Goal: Use online tool/utility: Utilize a website feature to perform a specific function

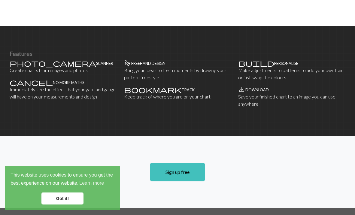
scroll to position [361, 0]
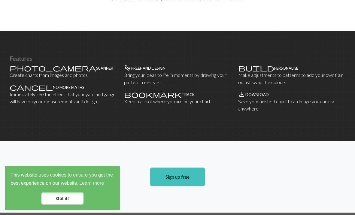
click at [139, 79] on p "Bring your ideas to life in moments by drawing your pattern freestyle" at bounding box center [177, 79] width 107 height 14
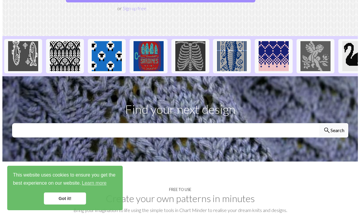
scroll to position [0, 0]
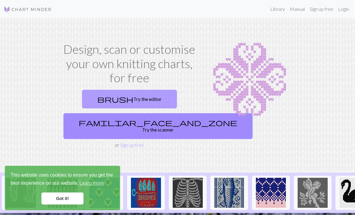
click at [138, 98] on link "brush Try the editor" at bounding box center [129, 99] width 95 height 19
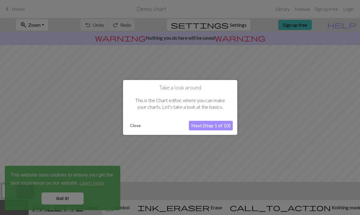
click at [207, 125] on button "Next (Step 1 of 10)" at bounding box center [211, 126] width 44 height 10
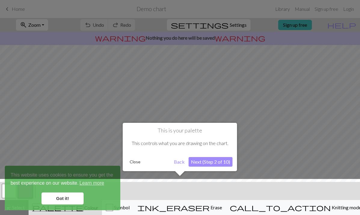
click at [203, 161] on button "Next (Step 2 of 10)" at bounding box center [210, 162] width 44 height 10
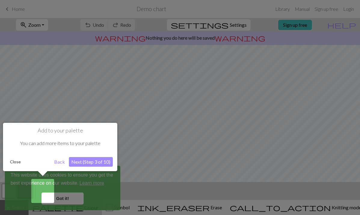
click at [105, 160] on button "Next (Step 3 of 10)" at bounding box center [91, 162] width 44 height 10
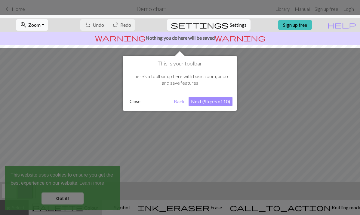
click at [220, 103] on button "Next (Step 5 of 10)" at bounding box center [210, 102] width 44 height 10
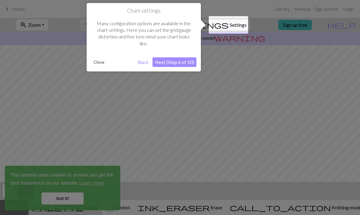
click at [178, 60] on button "Next (Step 6 of 10)" at bounding box center [174, 62] width 44 height 10
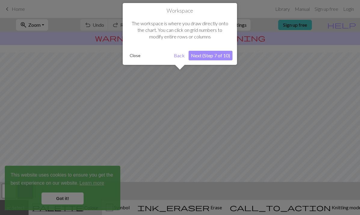
scroll to position [36, 0]
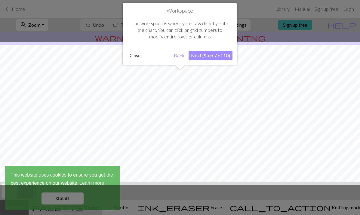
click at [203, 57] on button "Next (Step 7 of 10)" at bounding box center [210, 56] width 44 height 10
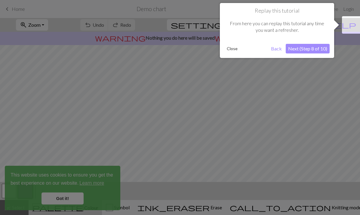
click at [298, 50] on button "Next (Step 8 of 10)" at bounding box center [307, 49] width 44 height 10
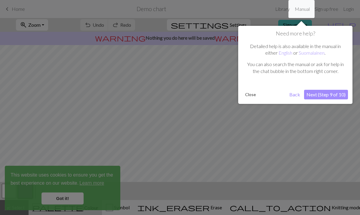
click at [327, 91] on button "Next (Step 9 of 10)" at bounding box center [326, 95] width 44 height 10
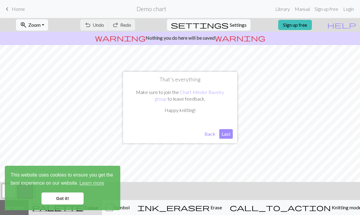
click at [225, 134] on button "Last" at bounding box center [226, 134] width 14 height 10
click at [58, 201] on link "Got it!" at bounding box center [62, 199] width 42 height 12
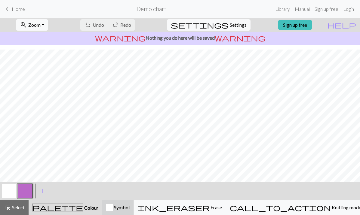
click at [129, 208] on span "Symbol" at bounding box center [121, 208] width 17 height 6
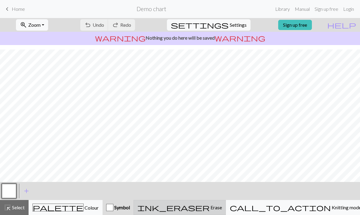
click at [209, 206] on span "ink_eraser" at bounding box center [173, 207] width 72 height 8
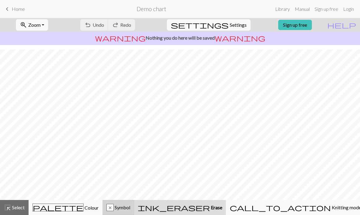
click at [130, 209] on div "x Symbol" at bounding box center [118, 207] width 24 height 7
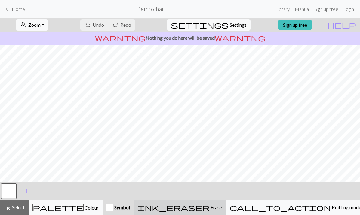
click at [209, 208] on span "ink_eraser" at bounding box center [173, 207] width 72 height 8
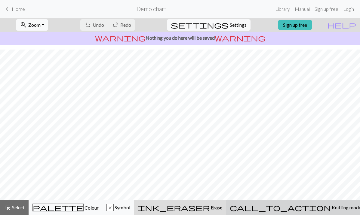
click at [306, 207] on span "call_to_action" at bounding box center [280, 207] width 101 height 8
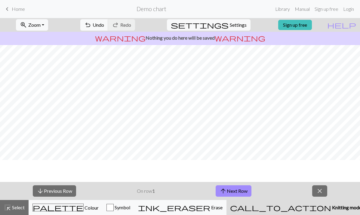
scroll to position [0, 0]
click at [320, 193] on span "close" at bounding box center [319, 191] width 7 height 8
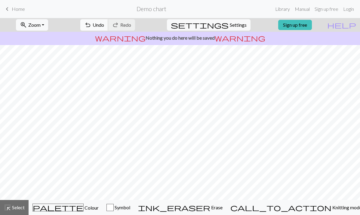
click at [91, 24] on span "undo" at bounding box center [87, 25] width 7 height 8
click at [115, 24] on div "undo Undo Undo redo Redo Redo" at bounding box center [108, 25] width 64 height 14
click at [48, 24] on button "zoom_in Zoom Zoom" at bounding box center [32, 24] width 32 height 11
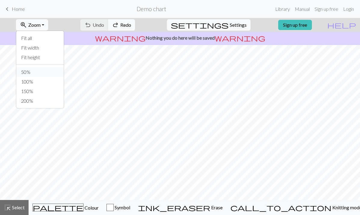
click at [44, 74] on button "50%" at bounding box center [39, 72] width 47 height 10
click at [41, 25] on span "Zoom" at bounding box center [34, 25] width 12 height 6
click at [39, 83] on button "100%" at bounding box center [39, 82] width 47 height 10
click at [230, 26] on span "Settings" at bounding box center [238, 24] width 17 height 7
select select "aran"
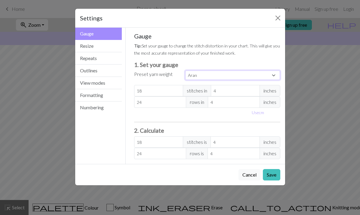
click at [204, 76] on select "Custom Square Lace Light Fingering Fingering Sport Double knit Worsted Aran Bul…" at bounding box center [232, 75] width 95 height 9
click at [264, 90] on span "inches" at bounding box center [269, 90] width 21 height 11
click at [266, 102] on span "inches" at bounding box center [269, 101] width 21 height 11
click at [259, 113] on button "Use cm" at bounding box center [258, 112] width 18 height 9
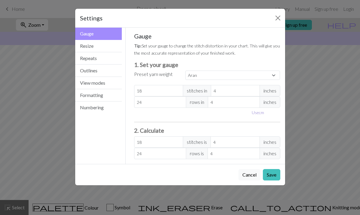
type input "10.16"
click at [88, 45] on button "Resize" at bounding box center [98, 46] width 47 height 12
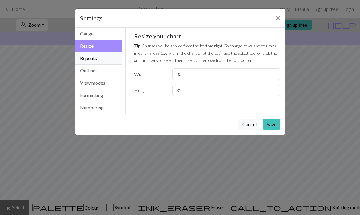
click at [89, 55] on button "Repeats" at bounding box center [98, 58] width 47 height 12
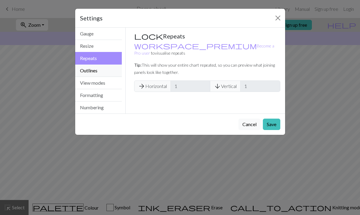
click at [91, 67] on button "Outlines" at bounding box center [98, 71] width 47 height 12
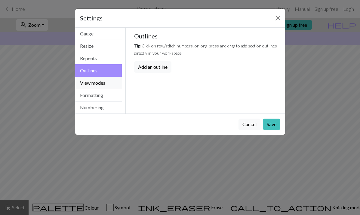
click at [92, 79] on button "View modes" at bounding box center [98, 83] width 47 height 12
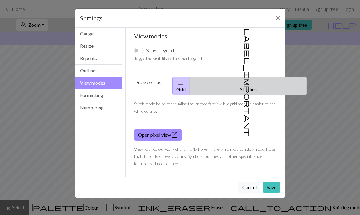
click at [243, 83] on span "label_important" at bounding box center [247, 82] width 8 height 108
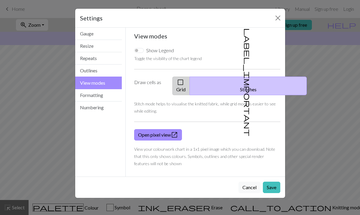
click at [190, 83] on button "check_box_outline_blank Grid" at bounding box center [180, 86] width 17 height 19
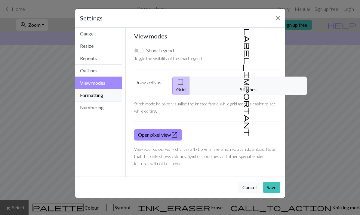
click at [90, 95] on button "Formatting" at bounding box center [98, 95] width 47 height 12
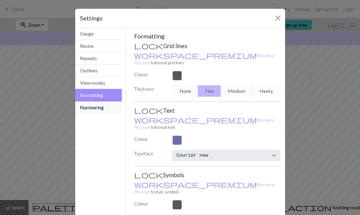
click at [90, 107] on button "Numbering" at bounding box center [98, 108] width 47 height 12
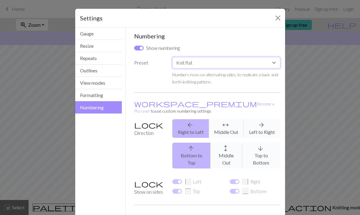
click at [194, 66] on select "Custom Knit flat Knit in the round Lace knitting Cross stitch" at bounding box center [226, 62] width 108 height 11
click at [165, 64] on label "Preset" at bounding box center [149, 71] width 38 height 28
click at [278, 18] on button "Close" at bounding box center [278, 18] width 10 height 10
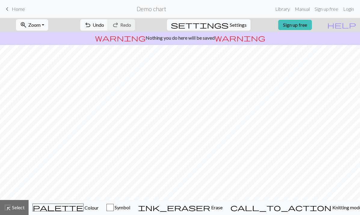
click at [230, 23] on span "Settings" at bounding box center [238, 24] width 17 height 7
select select "flat"
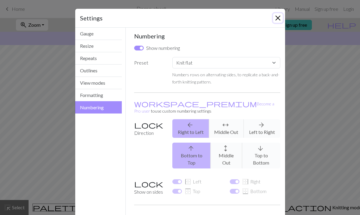
click at [275, 20] on button "Close" at bounding box center [278, 18] width 10 height 10
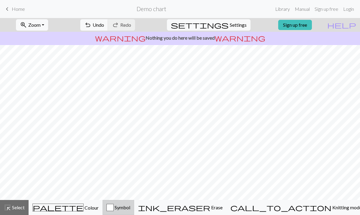
click at [114, 208] on div "button" at bounding box center [109, 207] width 7 height 7
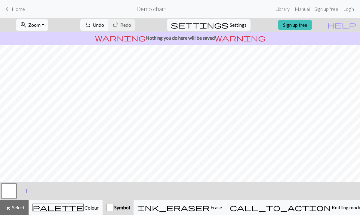
click at [27, 191] on span "add" at bounding box center [26, 191] width 7 height 8
click at [8, 192] on button "button" at bounding box center [9, 191] width 14 height 14
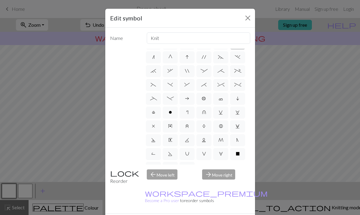
scroll to position [119, 0]
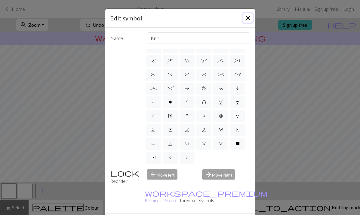
click at [244, 16] on button "Close" at bounding box center [248, 18] width 10 height 10
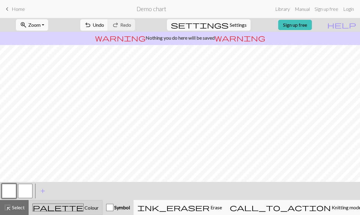
click at [82, 210] on div "palette Colour Colour" at bounding box center [65, 208] width 66 height 8
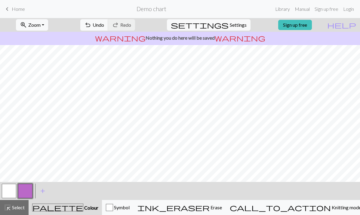
click at [25, 192] on button "button" at bounding box center [25, 191] width 14 height 14
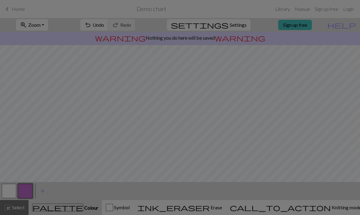
click at [25, 192] on div "Edit colour Name CC1 Use advanced picker workspace_premium Become a Pro user to…" at bounding box center [180, 107] width 360 height 215
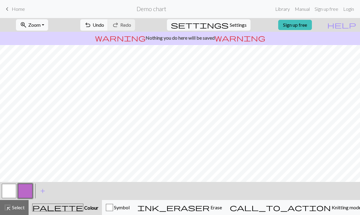
click at [25, 192] on button "button" at bounding box center [25, 191] width 14 height 14
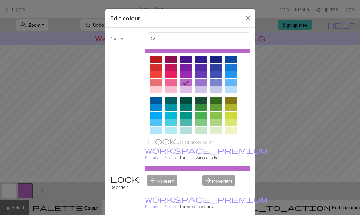
scroll to position [0, 0]
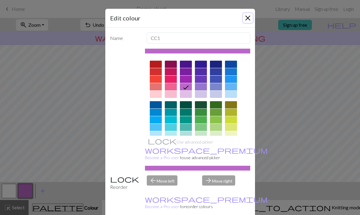
click at [245, 18] on button "Close" at bounding box center [248, 18] width 10 height 10
